Goal: Information Seeking & Learning: Find specific page/section

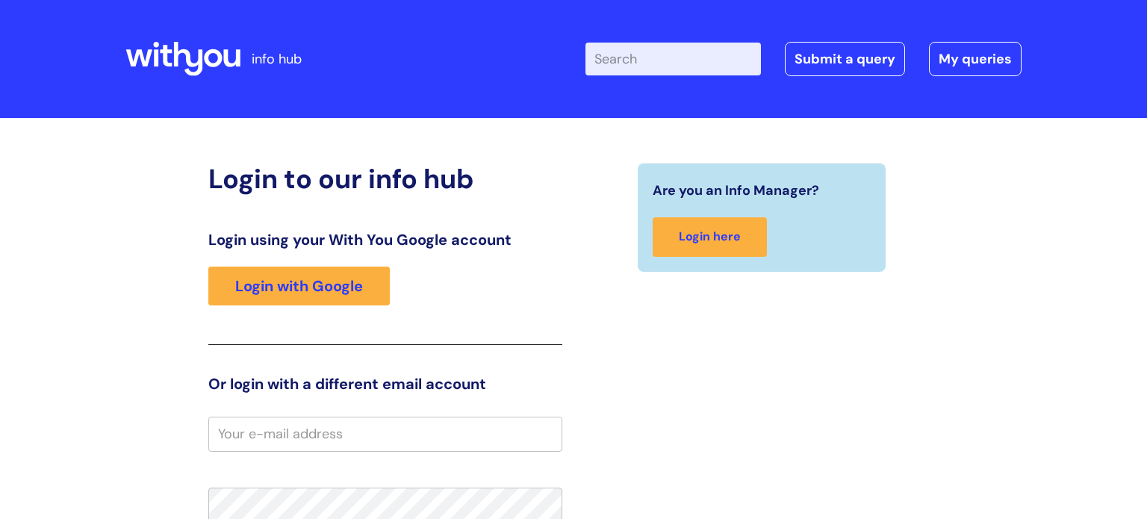
click at [638, 61] on input "Enter your search term here..." at bounding box center [672, 59] width 175 height 33
type input "internal"
click button "Search" at bounding box center [0, 0] width 0 height 0
click at [644, 63] on input "Enter your search term here..." at bounding box center [672, 59] width 175 height 33
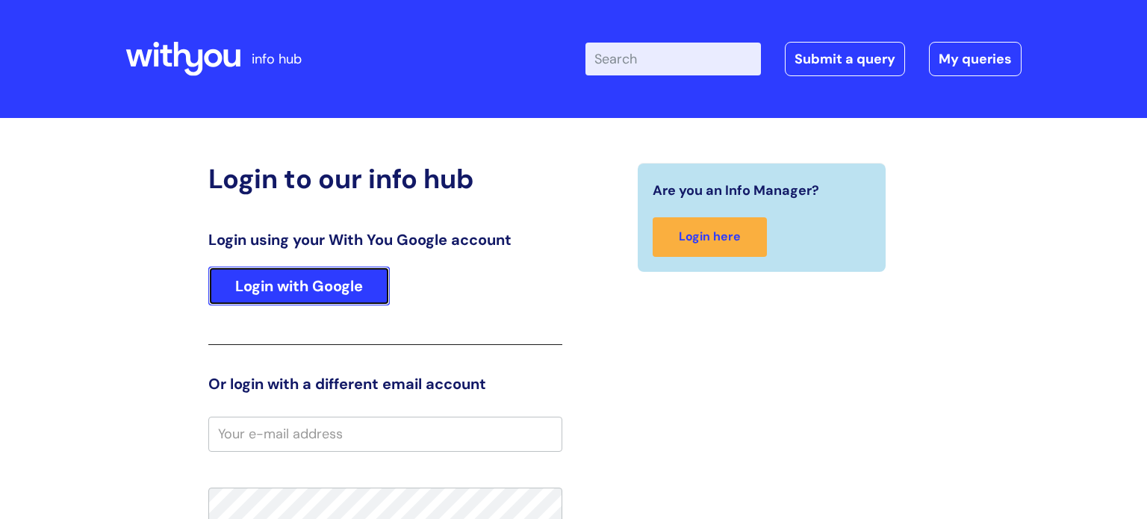
click at [350, 269] on link "Login with Google" at bounding box center [298, 286] width 181 height 39
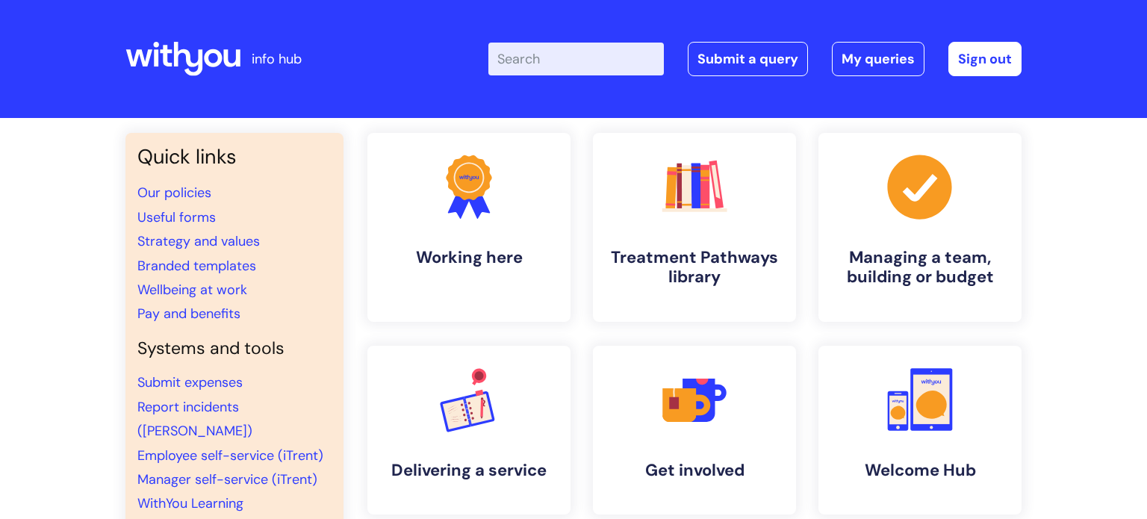
click at [562, 57] on input "Enter your search term here..." at bounding box center [575, 59] width 175 height 33
type input "internal"
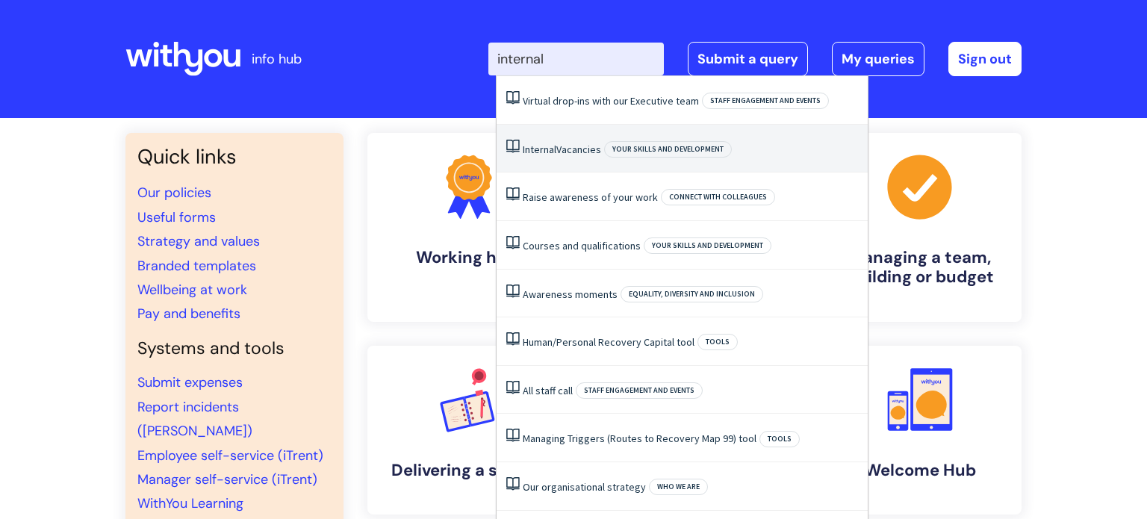
click at [572, 144] on link "Internal Vacancies" at bounding box center [562, 149] width 78 height 13
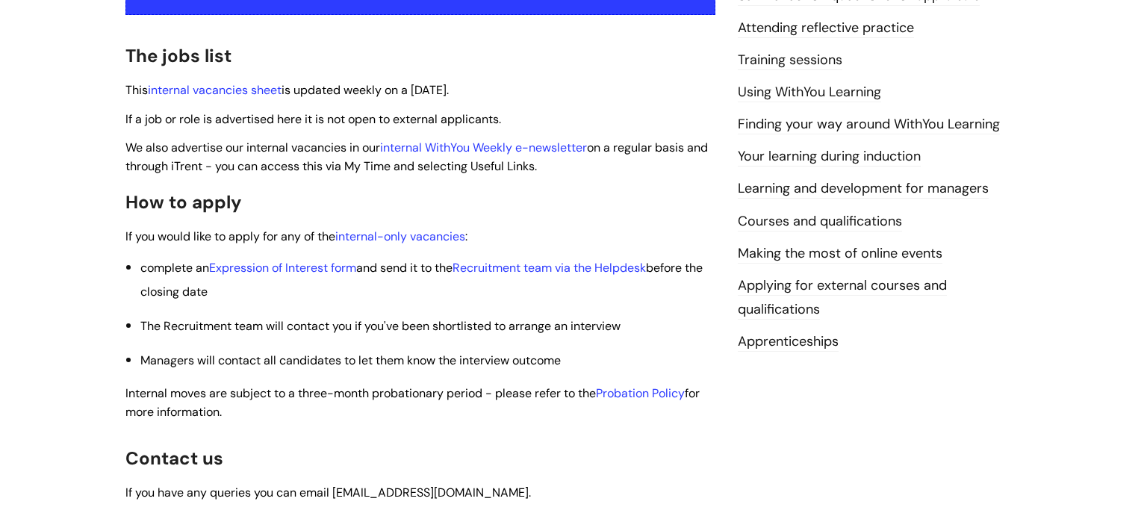
scroll to position [364, 0]
click at [238, 84] on link "internal vacancies sheet" at bounding box center [215, 90] width 134 height 16
